Goal: Check status: Check status

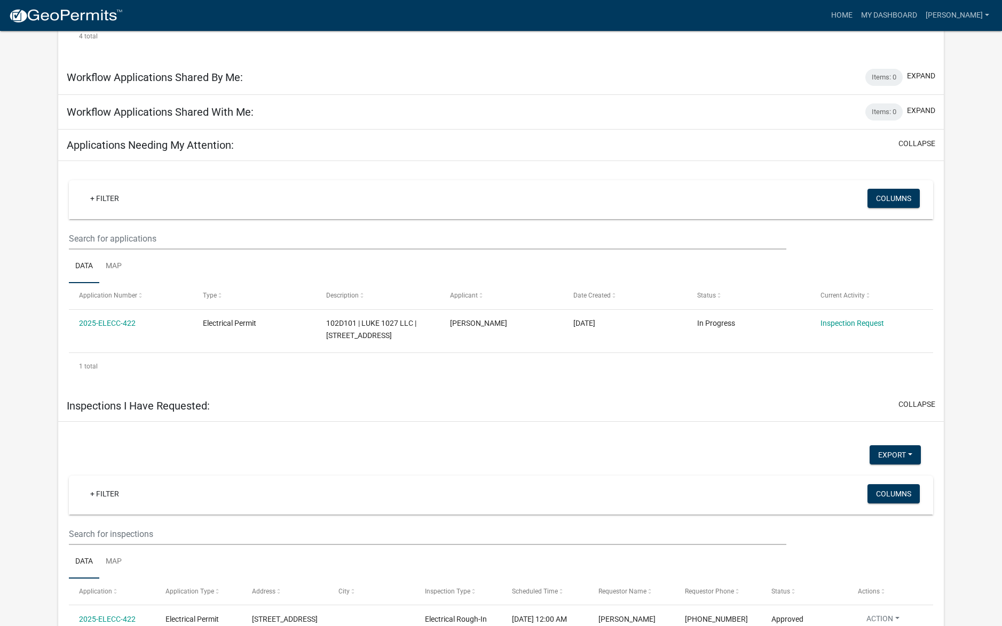
scroll to position [519, 0]
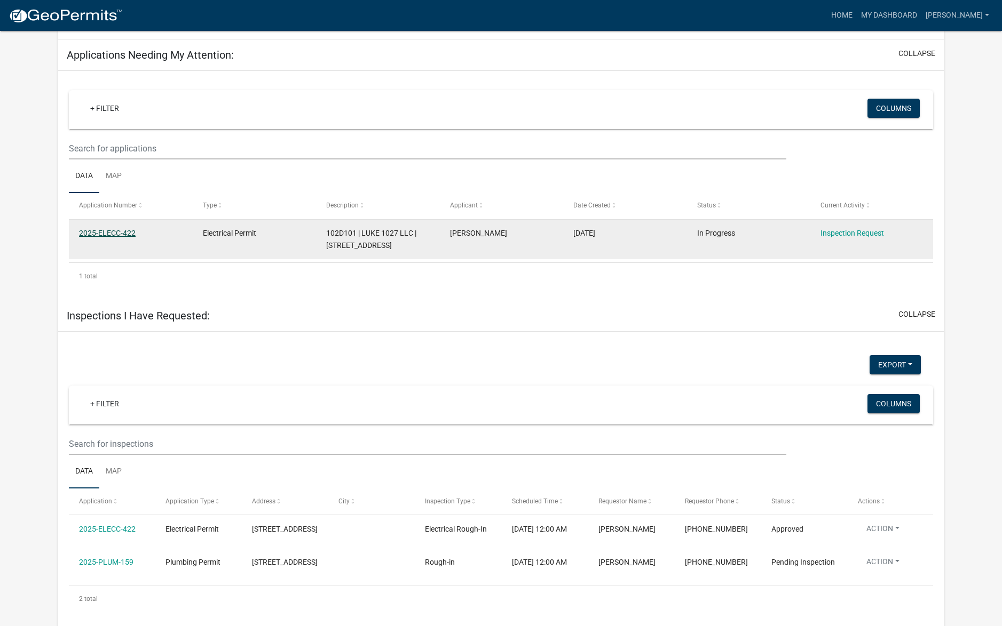
click at [114, 229] on link "2025-ELECC-422" at bounding box center [107, 233] width 57 height 9
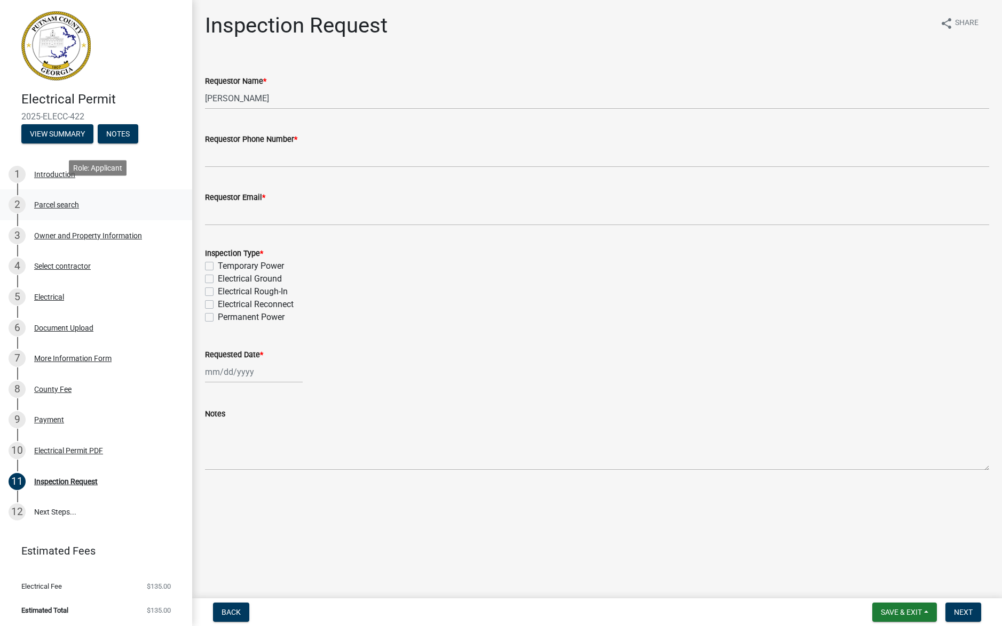
click at [47, 201] on div "Parcel search" at bounding box center [56, 204] width 45 height 7
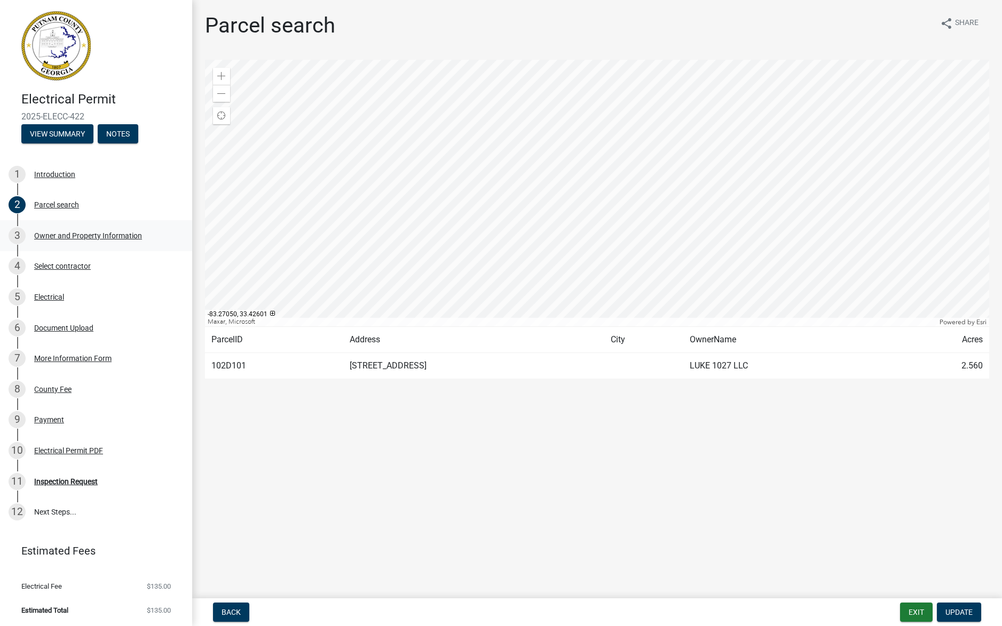
click at [65, 232] on div "Owner and Property Information" at bounding box center [88, 235] width 108 height 7
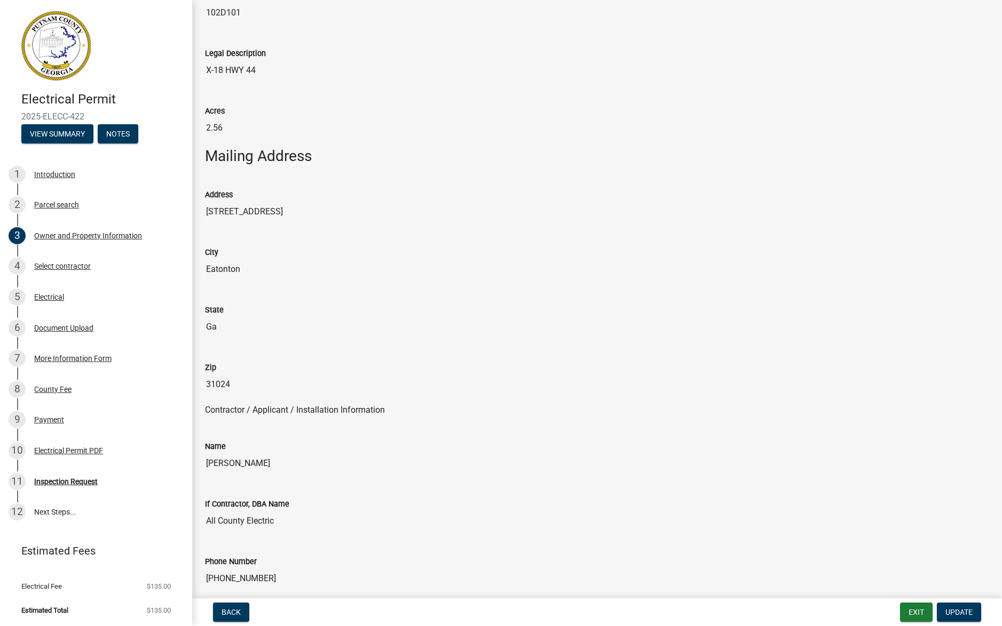
scroll to position [516, 0]
click at [80, 447] on div "Electrical Permit PDF" at bounding box center [68, 450] width 69 height 7
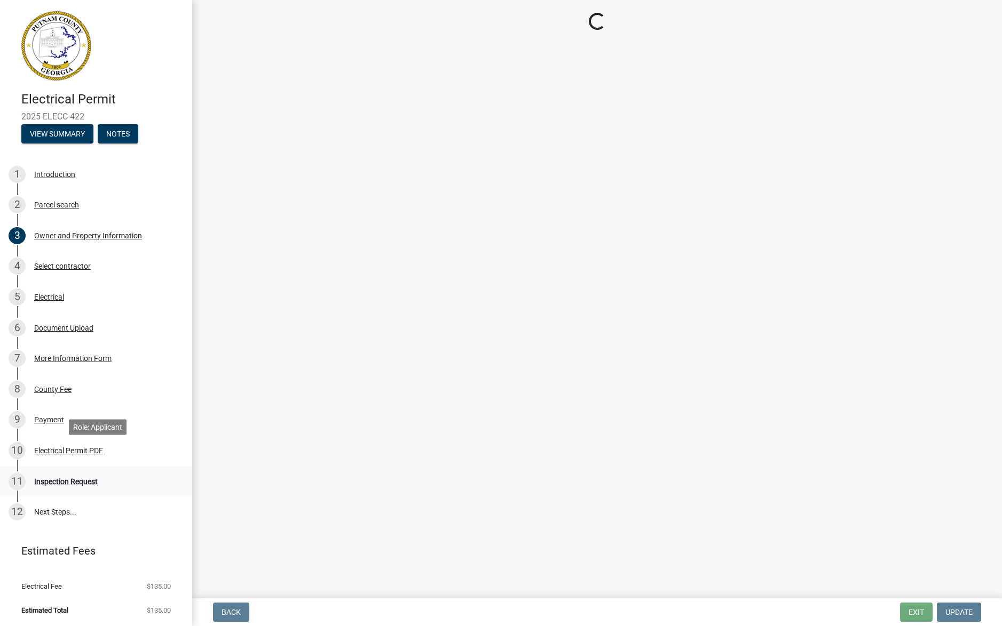
click at [77, 478] on div "Inspection Request" at bounding box center [65, 481] width 63 height 7
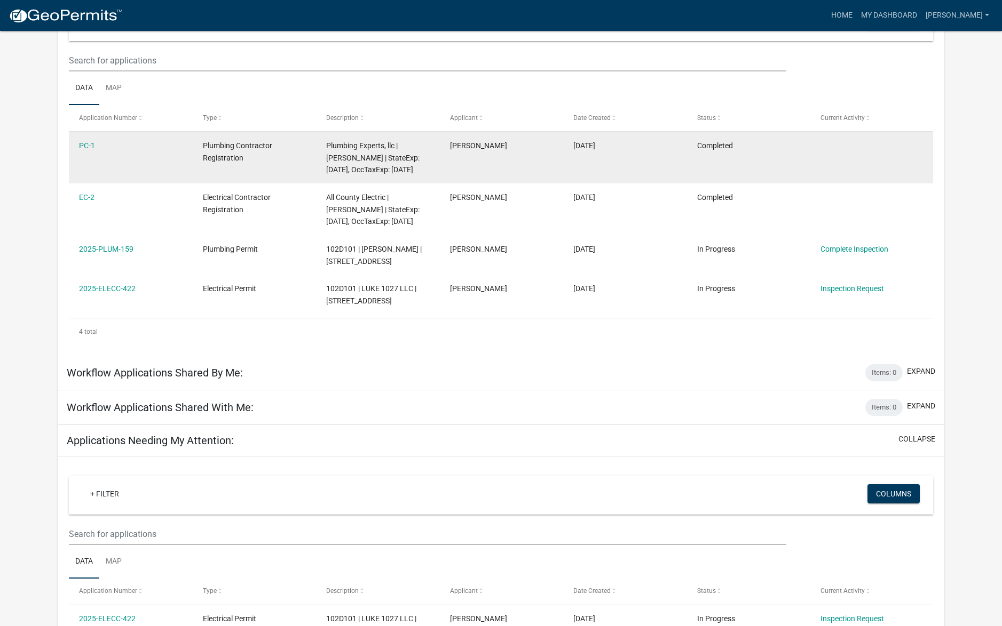
scroll to position [158, 0]
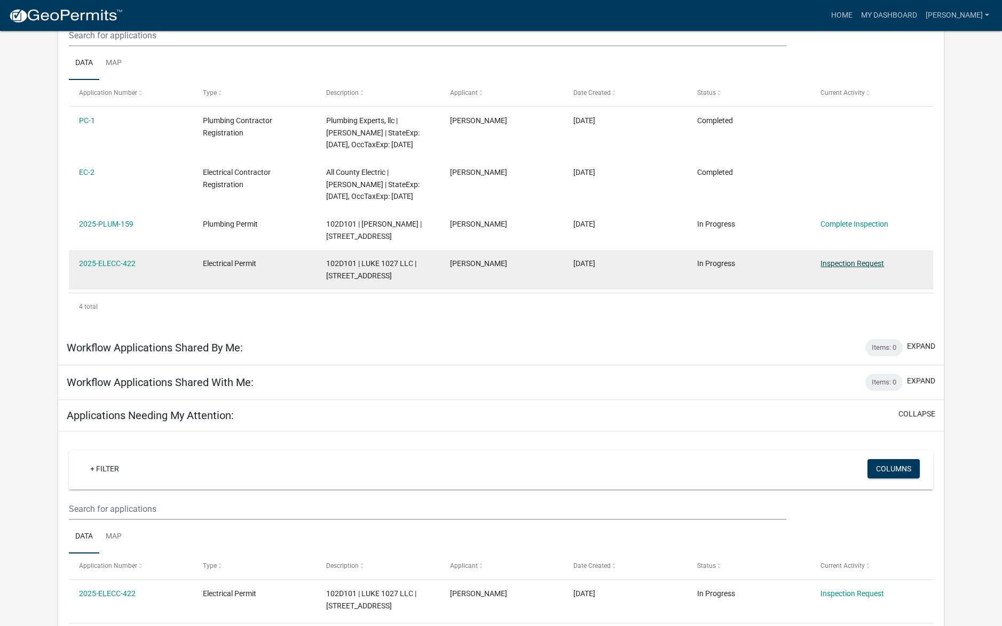
click at [871, 268] on link "Inspection Request" at bounding box center [851, 263] width 63 height 9
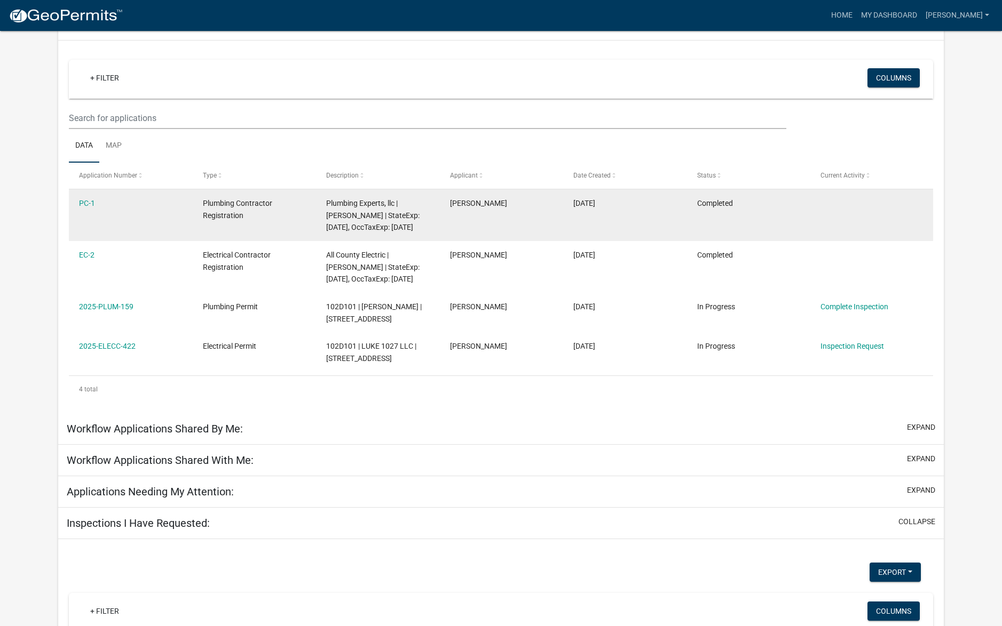
scroll to position [109, 0]
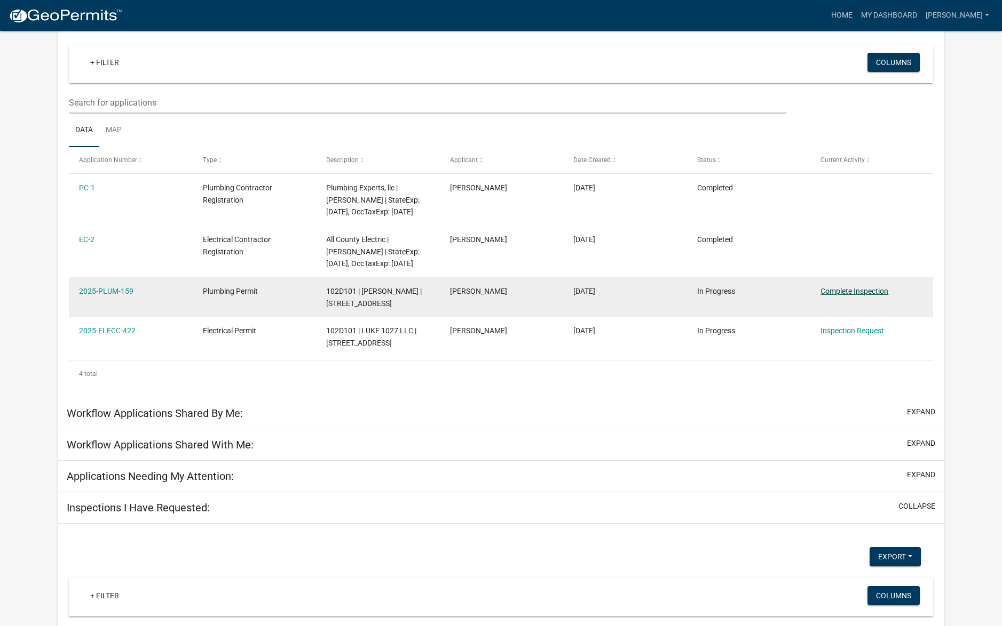
click at [878, 291] on link "Complete Inspection" at bounding box center [854, 291] width 68 height 9
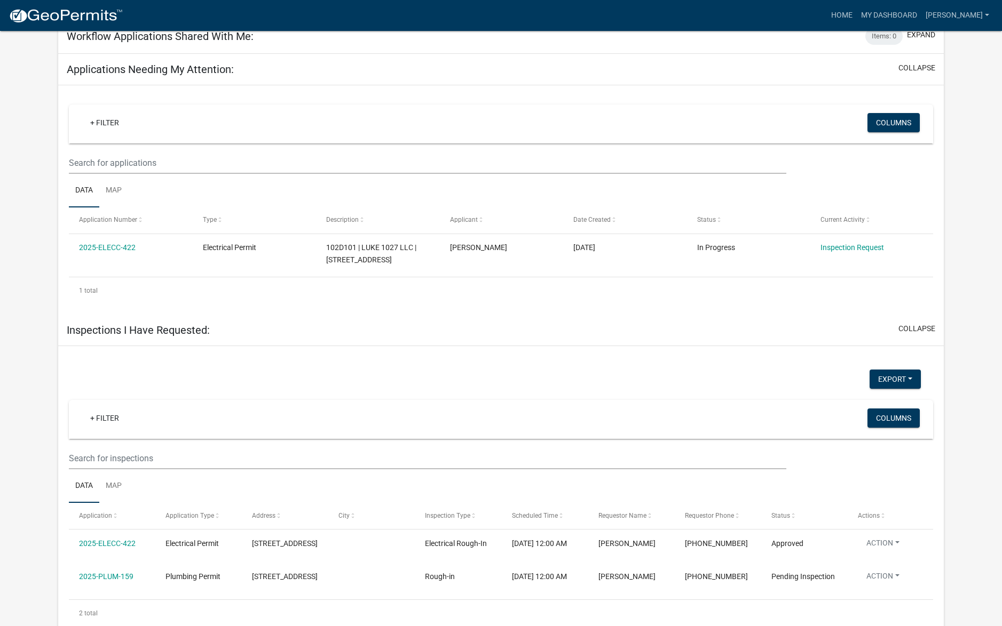
scroll to position [519, 0]
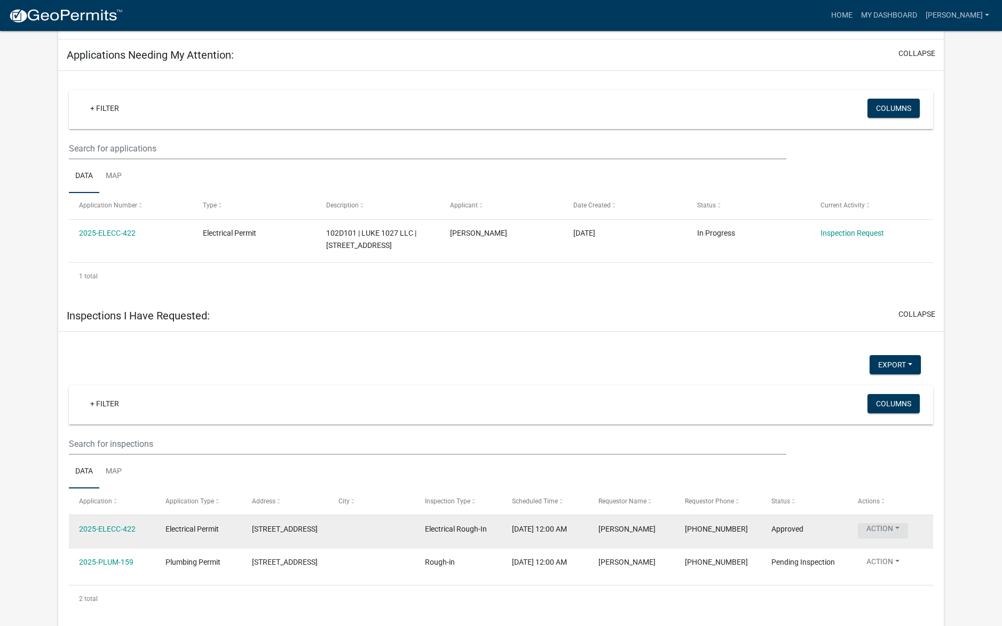
click at [893, 523] on button "Action" at bounding box center [882, 530] width 50 height 15
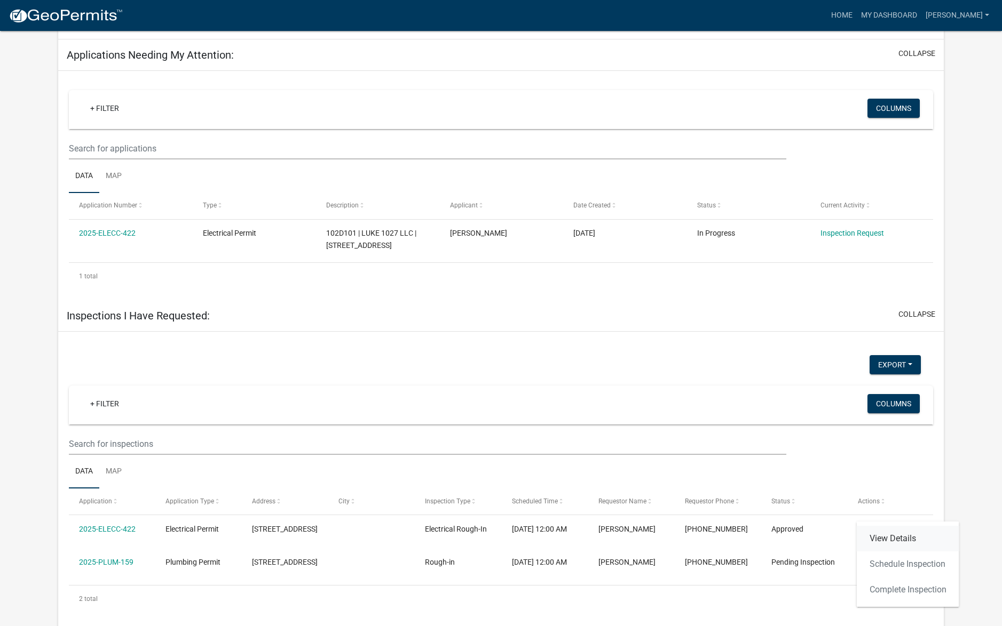
click at [895, 536] on link "View Details" at bounding box center [907, 539] width 102 height 26
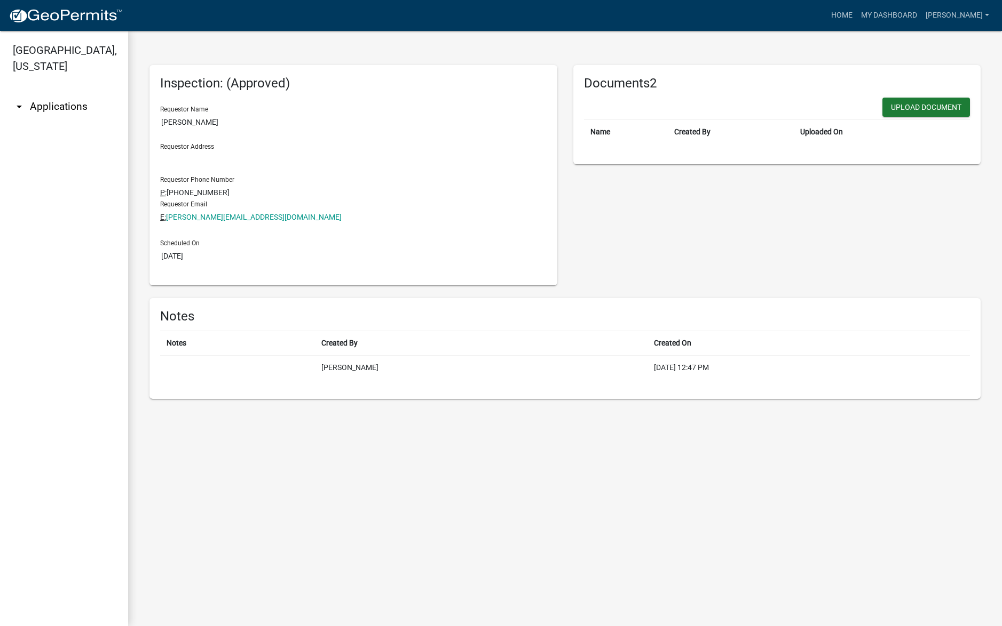
click at [15, 100] on icon "arrow_drop_down" at bounding box center [19, 106] width 13 height 13
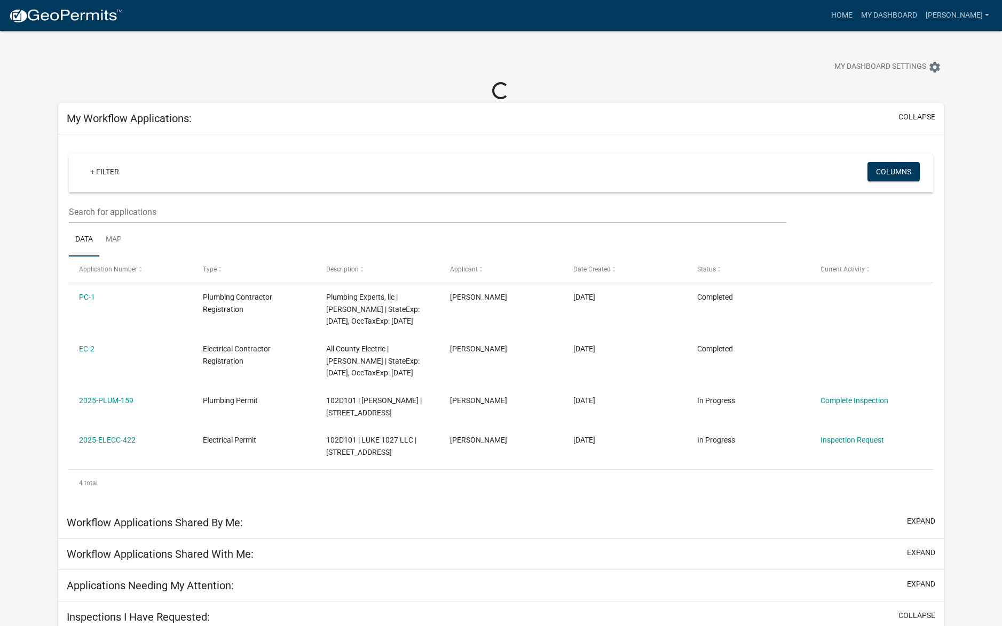
scroll to position [307, 0]
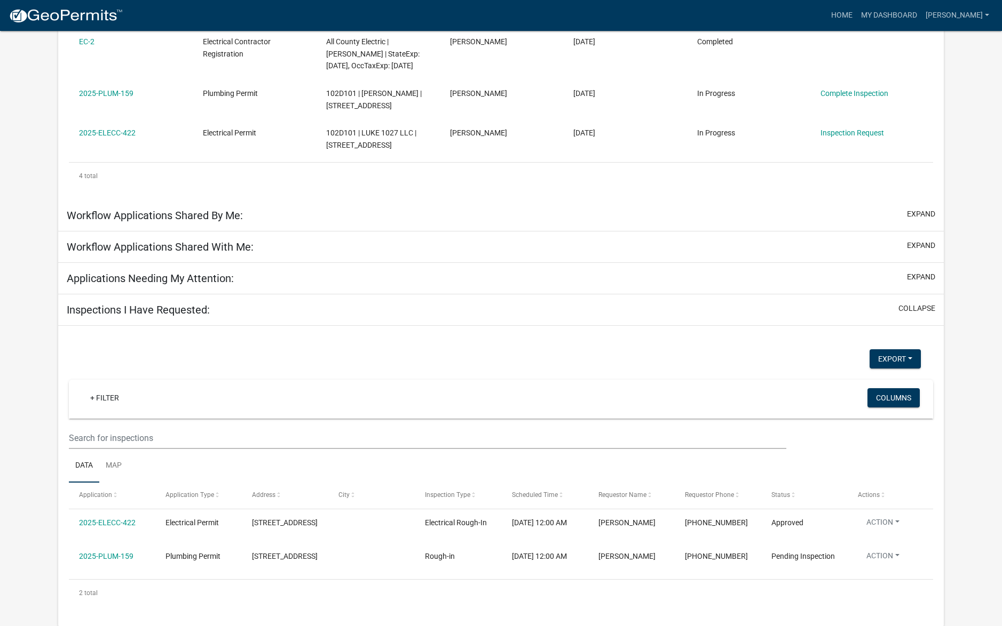
click at [896, 550] on div "Inspections I Have Requested: collapse Export Excel Format (.xlsx) CSV Format (…" at bounding box center [500, 462] width 885 height 334
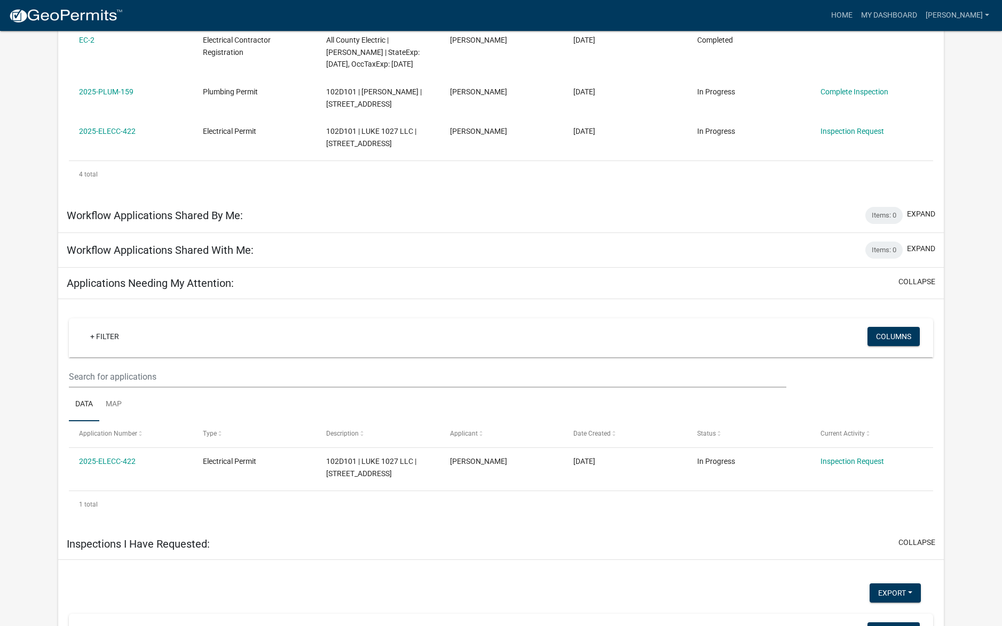
scroll to position [519, 0]
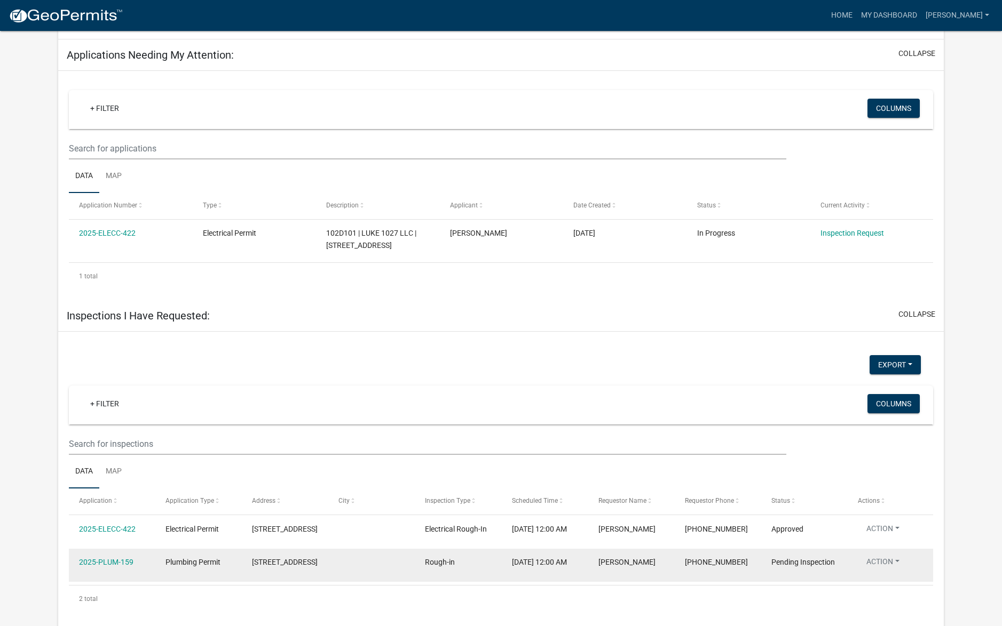
click at [896, 557] on button "Action" at bounding box center [882, 564] width 50 height 15
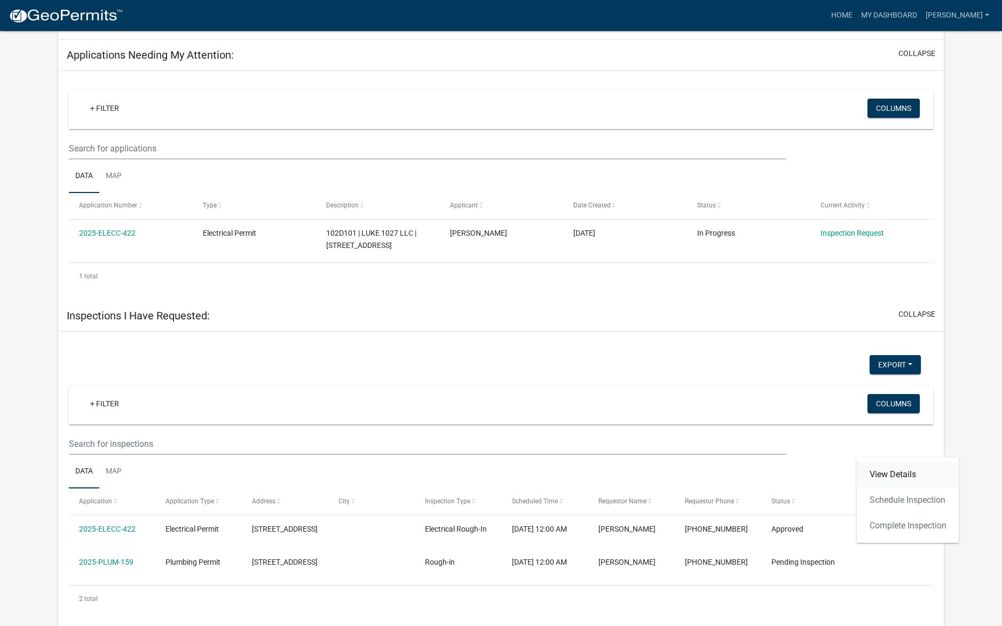
click at [880, 476] on link "View Details" at bounding box center [907, 475] width 102 height 26
